Goal: Check status

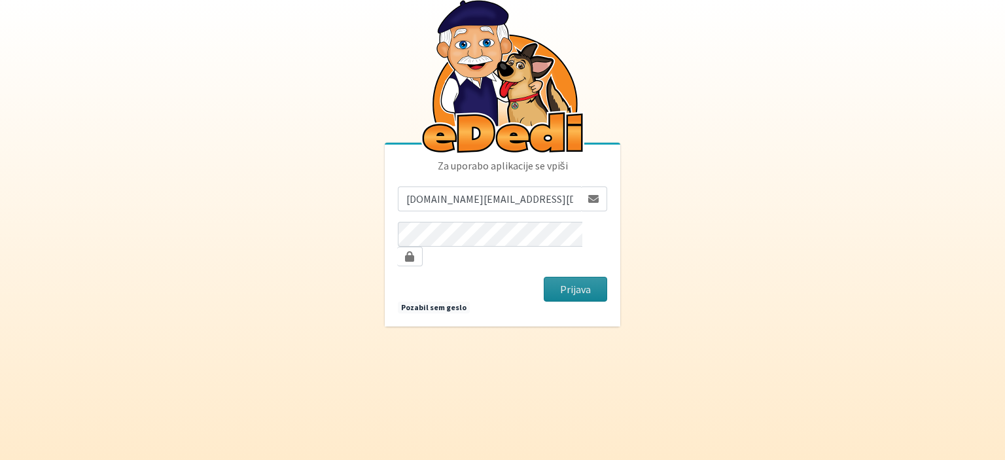
click at [586, 286] on button "Prijava" at bounding box center [575, 289] width 63 height 25
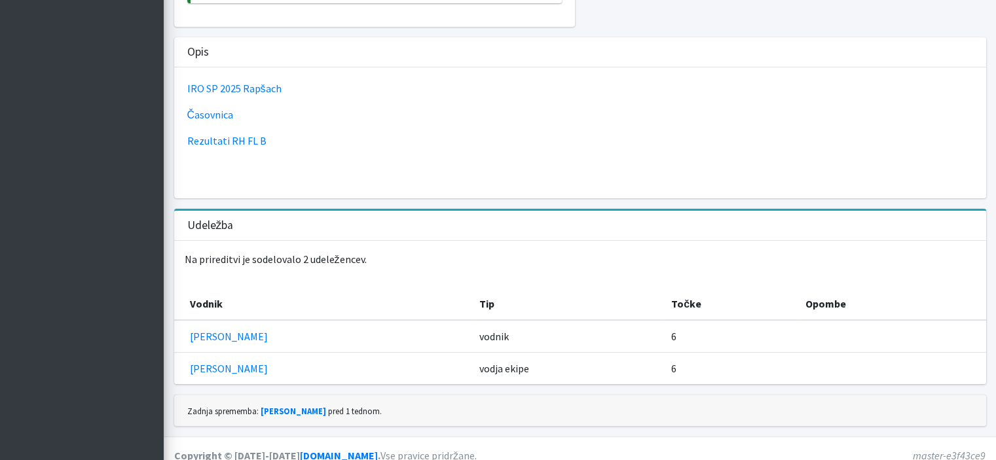
scroll to position [362, 0]
